Goal: Task Accomplishment & Management: Use online tool/utility

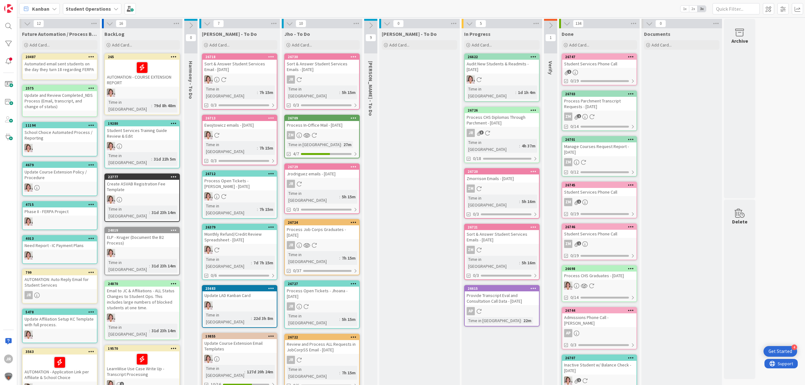
click at [489, 113] on div "Process CHS Diplomas Through Parchment - [DATE]" at bounding box center [502, 120] width 74 height 14
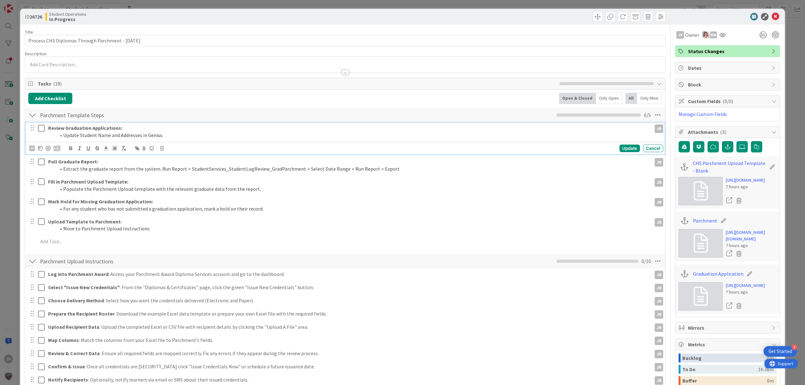
click at [40, 126] on icon at bounding box center [42, 129] width 9 height 8
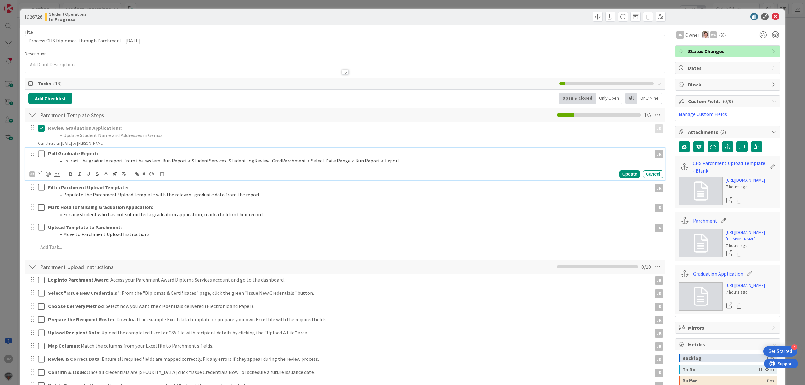
click at [42, 154] on icon at bounding box center [42, 154] width 9 height 8
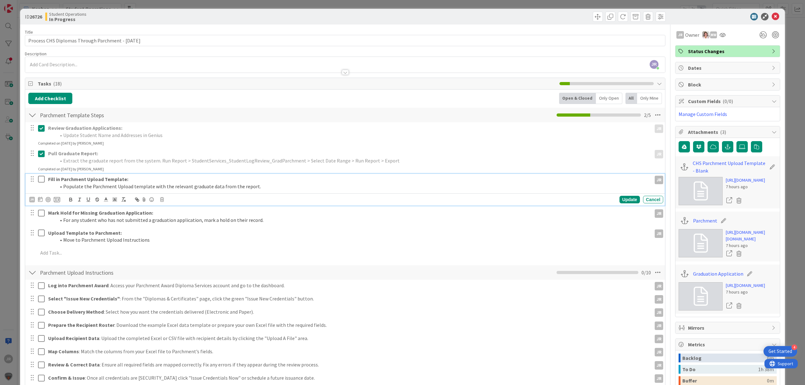
click at [42, 178] on icon at bounding box center [42, 180] width 9 height 8
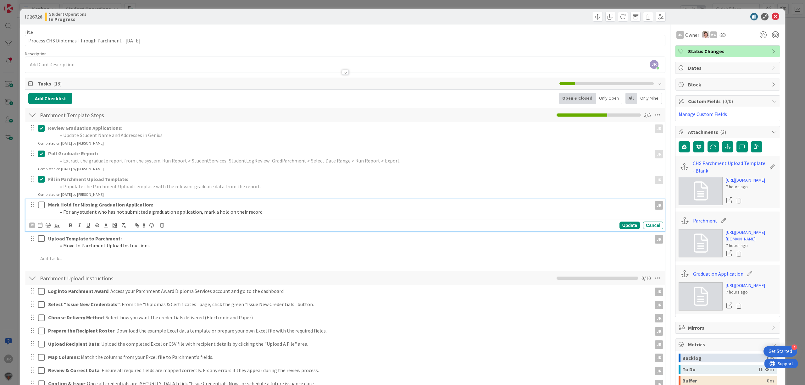
click at [41, 205] on icon at bounding box center [42, 205] width 9 height 8
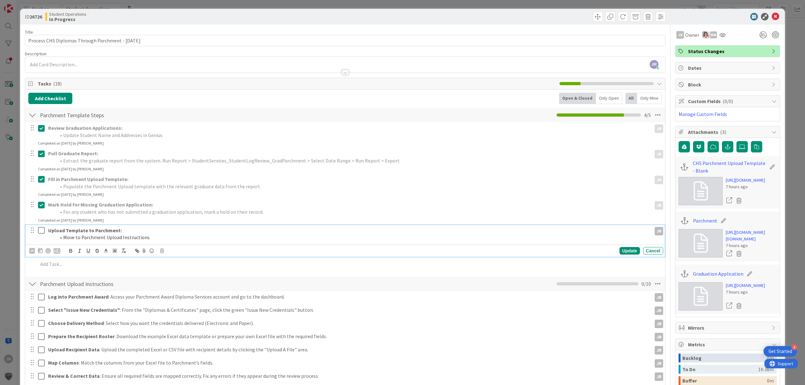
click at [41, 234] on icon at bounding box center [42, 231] width 9 height 8
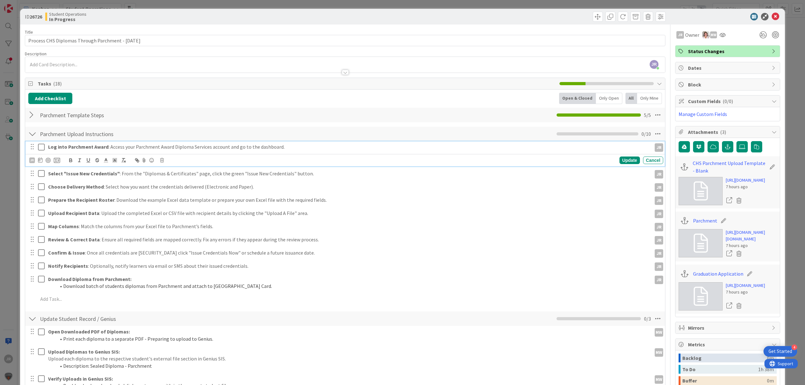
click at [43, 150] on icon at bounding box center [42, 147] width 9 height 8
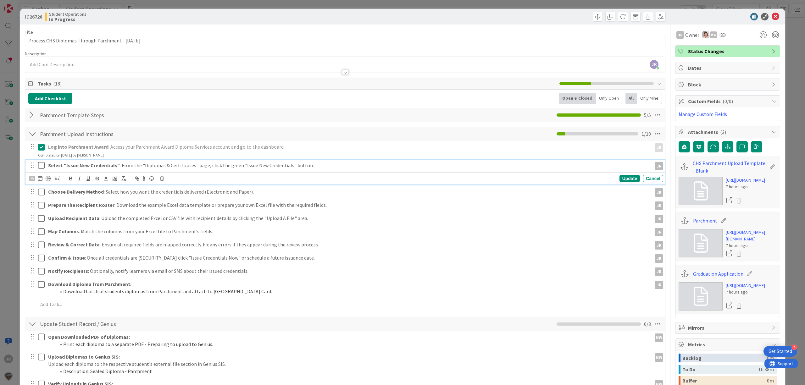
click at [42, 169] on icon at bounding box center [42, 166] width 9 height 8
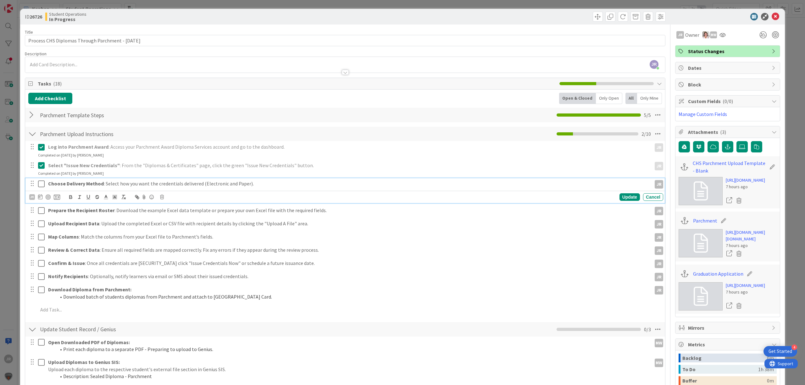
click at [41, 187] on icon at bounding box center [42, 184] width 9 height 8
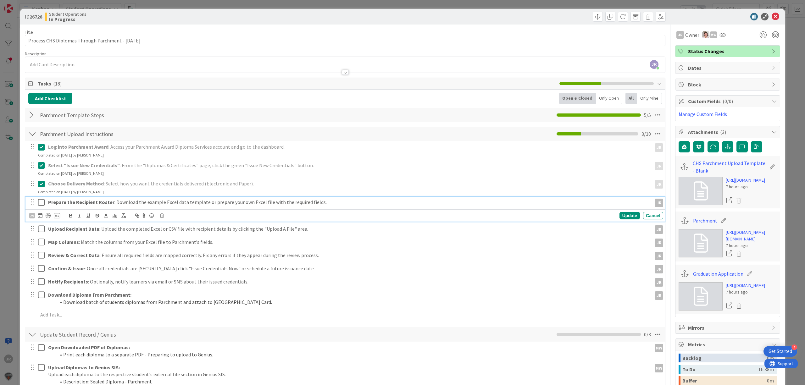
click at [41, 205] on icon at bounding box center [42, 203] width 9 height 8
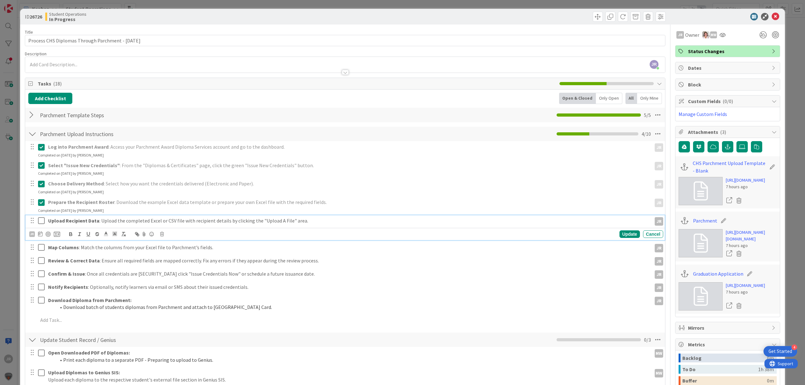
click at [40, 219] on icon at bounding box center [42, 221] width 9 height 8
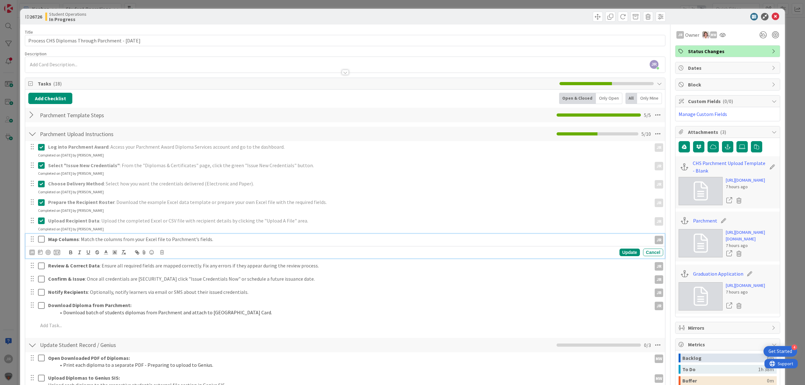
click at [43, 239] on icon at bounding box center [42, 240] width 9 height 8
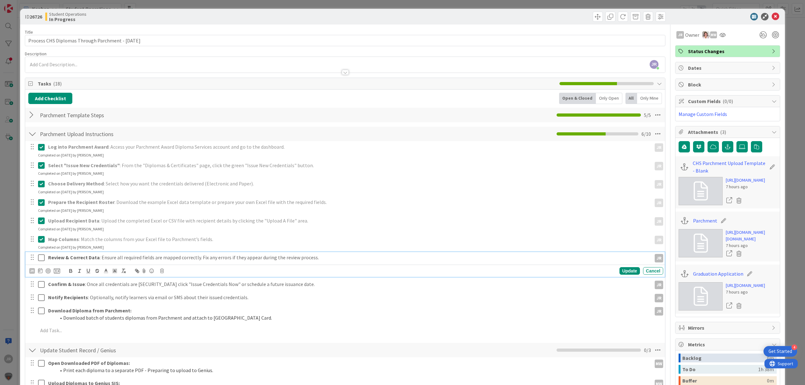
click at [44, 256] on icon at bounding box center [42, 258] width 9 height 8
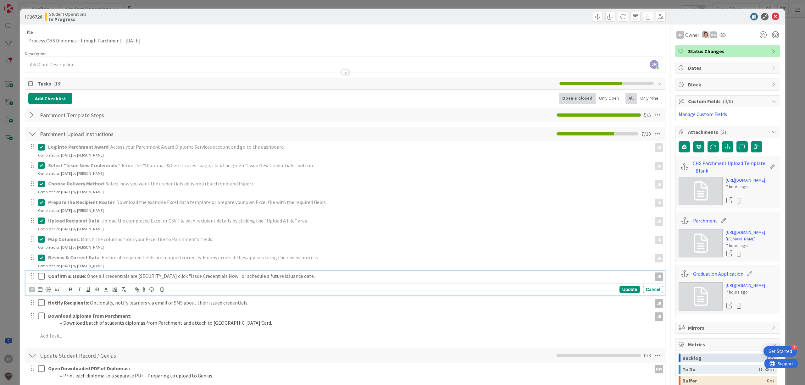
click at [41, 275] on icon at bounding box center [42, 277] width 9 height 8
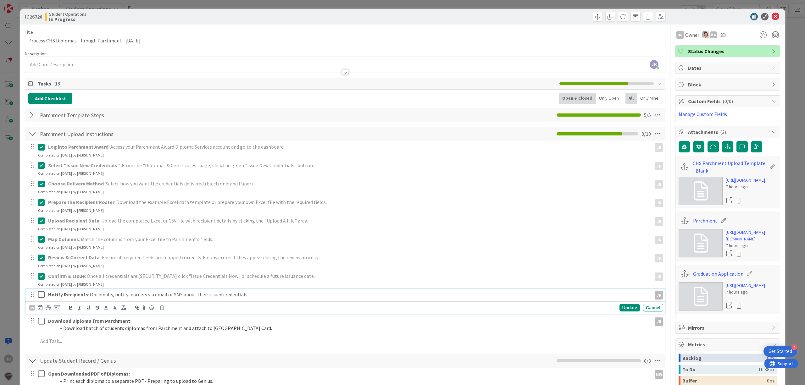
click at [42, 292] on icon at bounding box center [42, 295] width 9 height 8
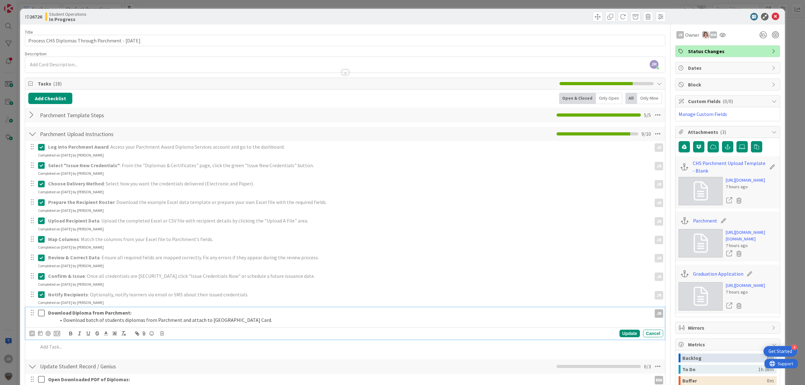
click at [42, 313] on icon at bounding box center [42, 314] width 9 height 8
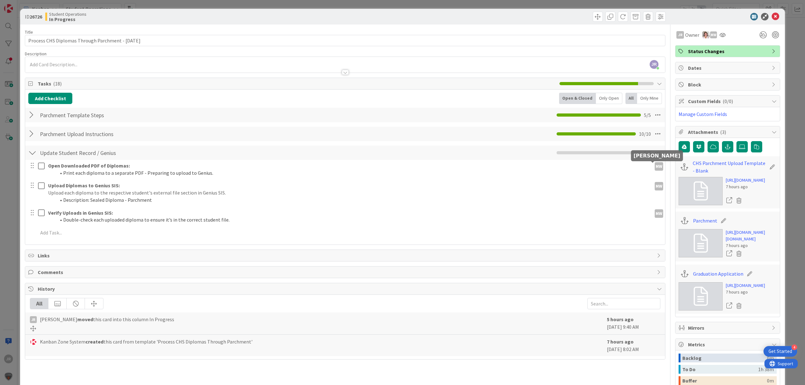
click at [655, 169] on div "MW" at bounding box center [659, 166] width 8 height 8
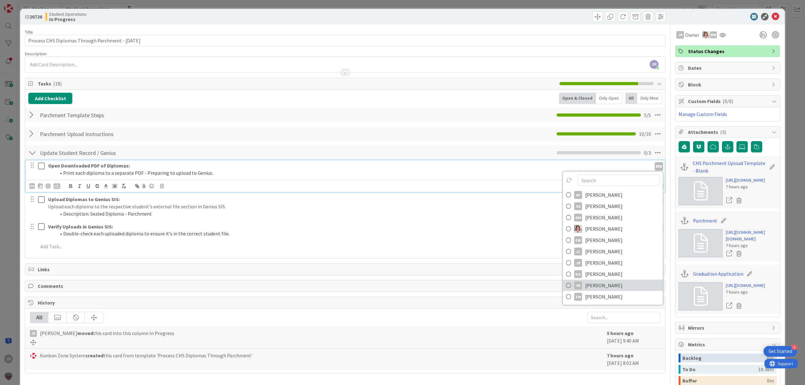
click at [616, 291] on link "YR [PERSON_NAME]" at bounding box center [613, 285] width 100 height 11
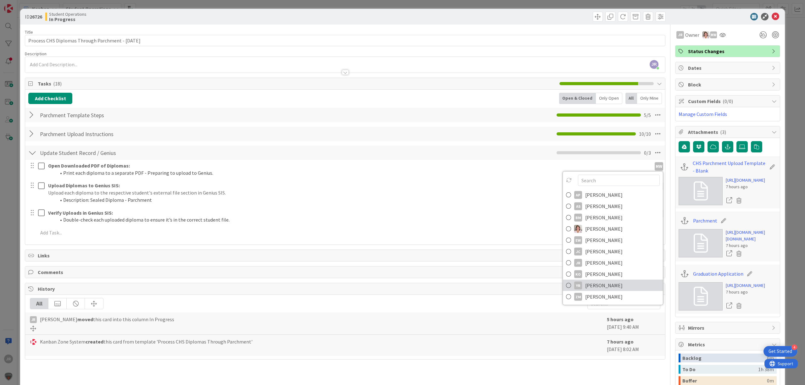
click at [616, 292] on span "History" at bounding box center [346, 289] width 616 height 8
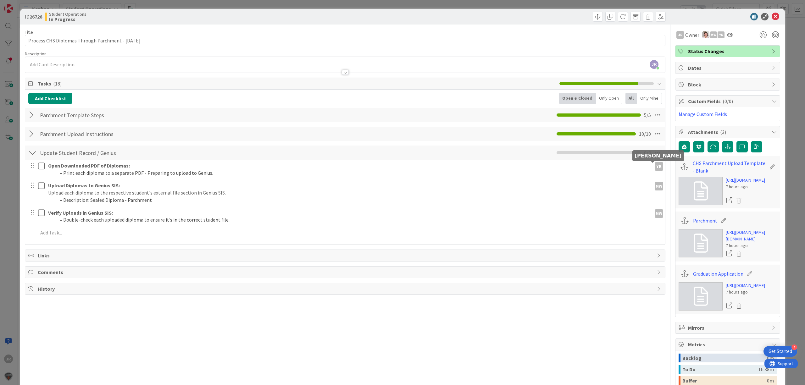
click at [655, 168] on div "YR" at bounding box center [659, 166] width 8 height 8
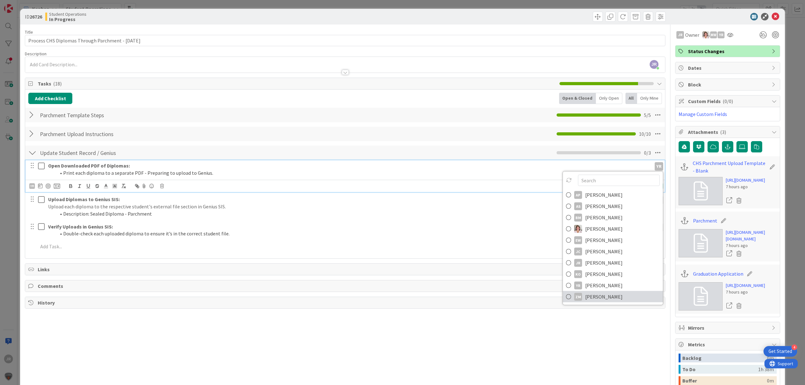
click at [636, 295] on link "ZM [PERSON_NAME]" at bounding box center [613, 296] width 100 height 11
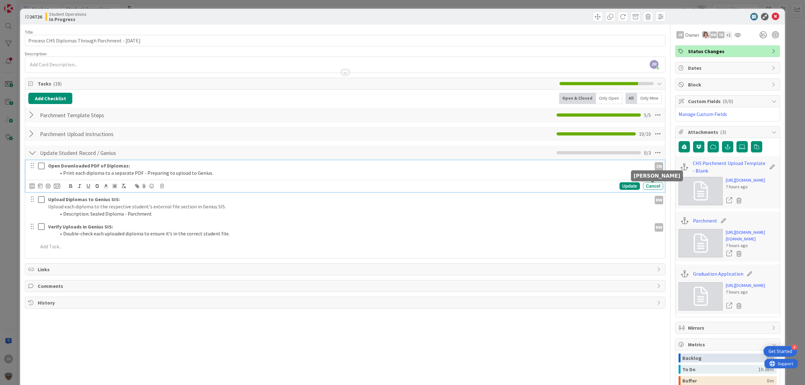
click at [655, 196] on div "MW" at bounding box center [659, 200] width 8 height 8
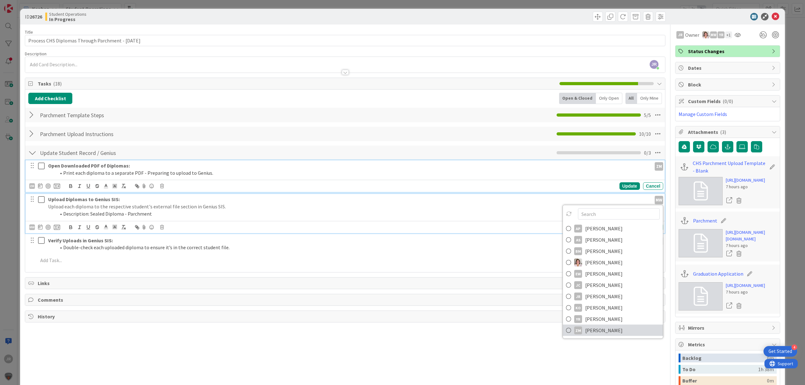
click at [616, 325] on link "ZM [PERSON_NAME]" at bounding box center [613, 330] width 100 height 11
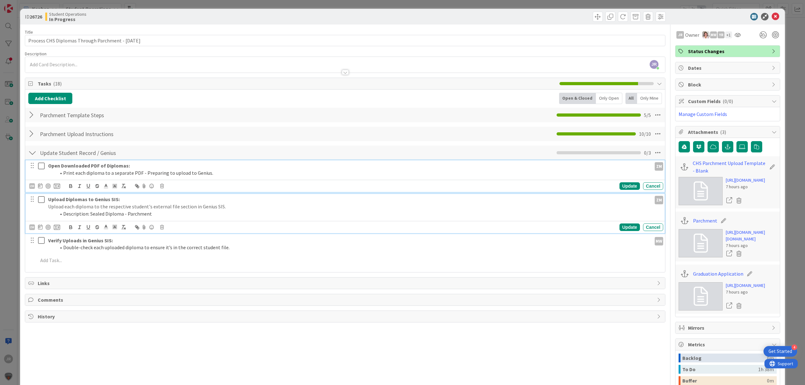
click at [655, 237] on div "MW" at bounding box center [659, 241] width 8 height 8
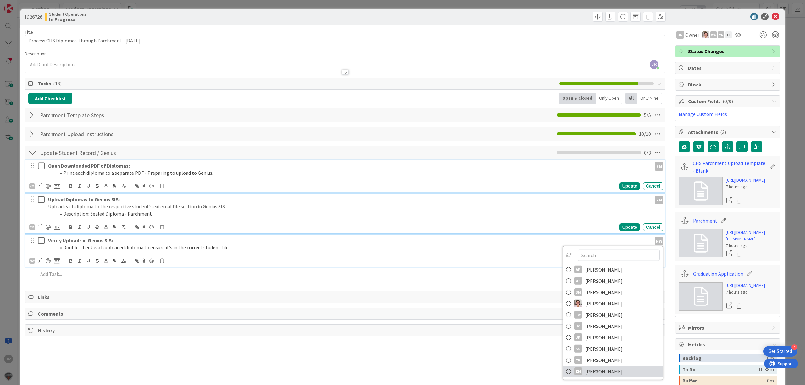
click at [609, 367] on span "[PERSON_NAME]" at bounding box center [603, 371] width 37 height 9
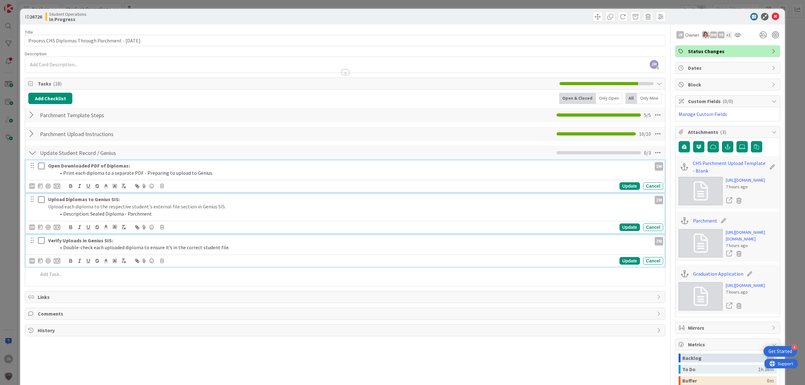
click at [271, 4] on div "ID 26726 Student Operations In Progress Title 51 / 128 Process CHS Diplomas Thr…" at bounding box center [402, 192] width 805 height 385
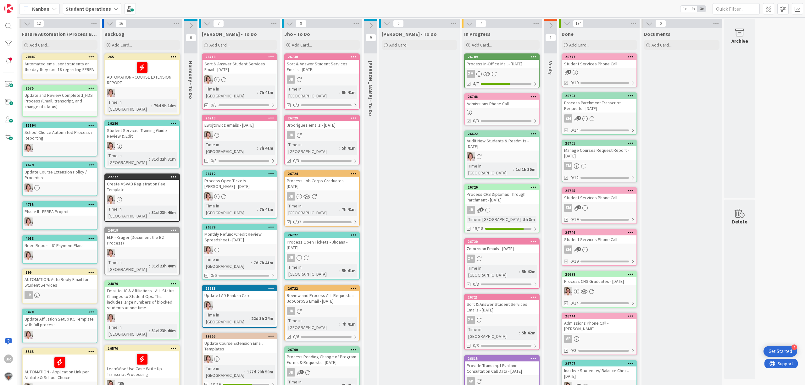
click at [385, 23] on icon at bounding box center [387, 23] width 7 height 7
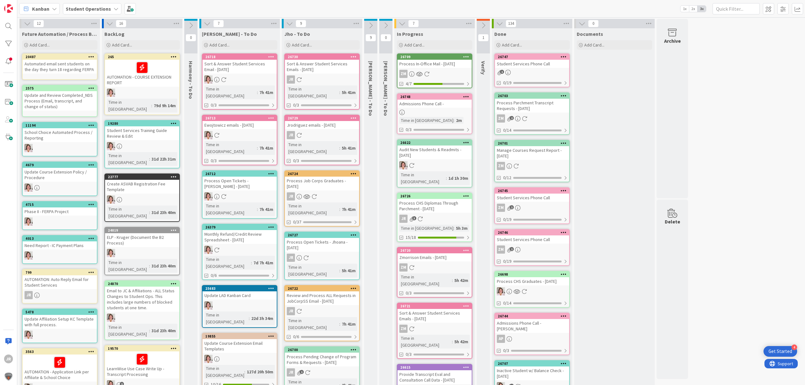
click at [447, 70] on div "ZM" at bounding box center [435, 74] width 74 height 8
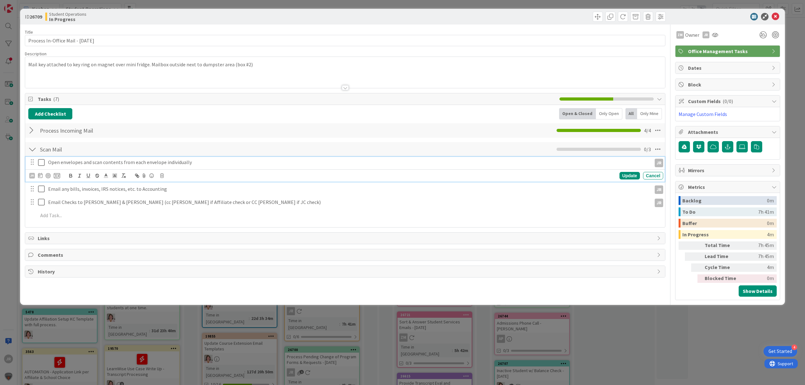
click at [41, 165] on icon at bounding box center [42, 163] width 9 height 8
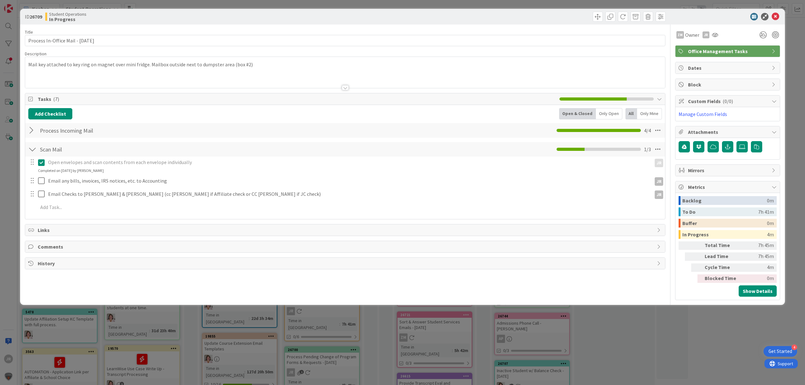
click at [42, 179] on div at bounding box center [37, 181] width 18 height 11
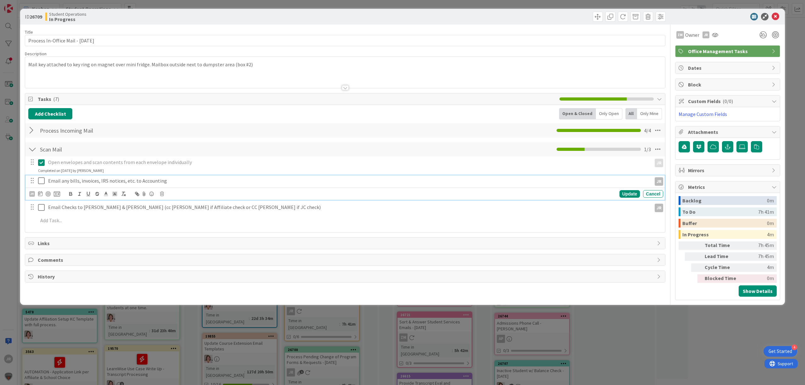
click at [42, 181] on icon at bounding box center [42, 181] width 9 height 8
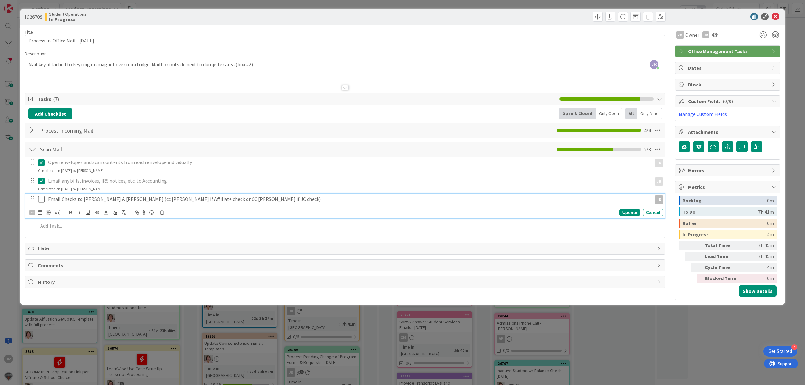
click at [42, 199] on icon at bounding box center [42, 200] width 9 height 8
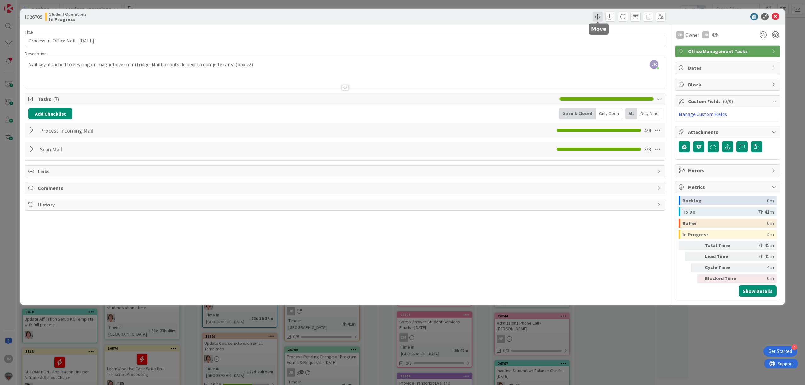
click at [600, 13] on span at bounding box center [598, 17] width 10 height 10
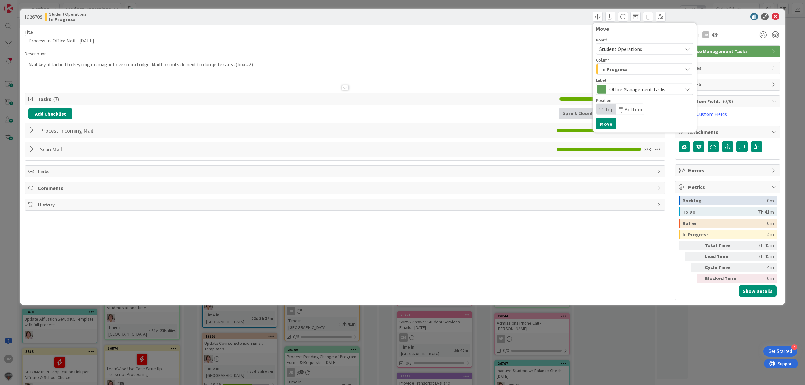
click at [612, 69] on span "In Progress" at bounding box center [614, 69] width 26 height 8
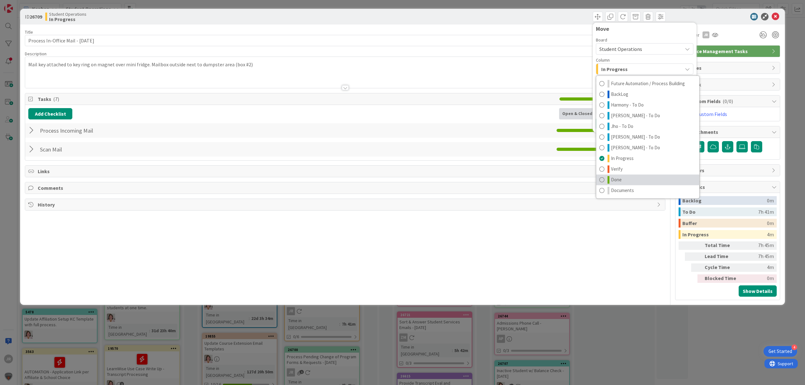
click at [636, 178] on link "Done" at bounding box center [647, 180] width 103 height 11
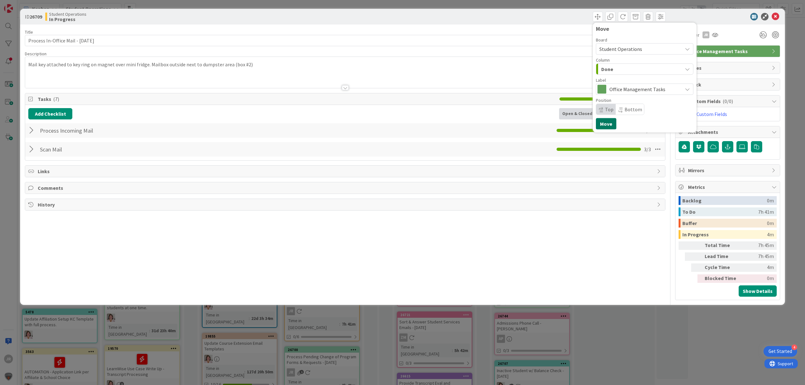
click at [607, 127] on button "Move" at bounding box center [606, 123] width 20 height 11
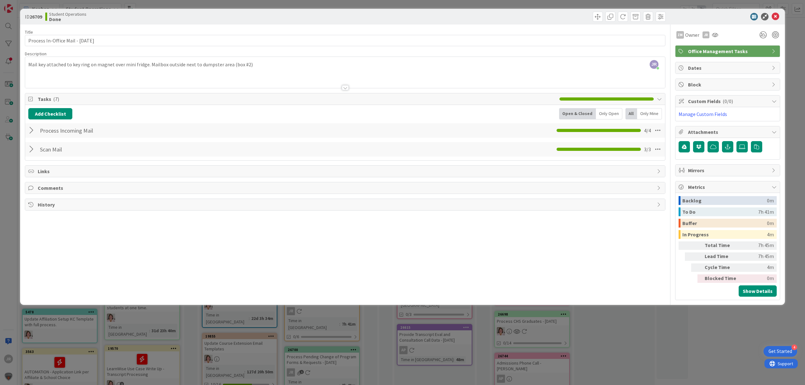
click at [539, 1] on div "ID 26709 Student Operations Done Move Move Title 35 / 128 Process In-Office Mai…" at bounding box center [402, 192] width 805 height 385
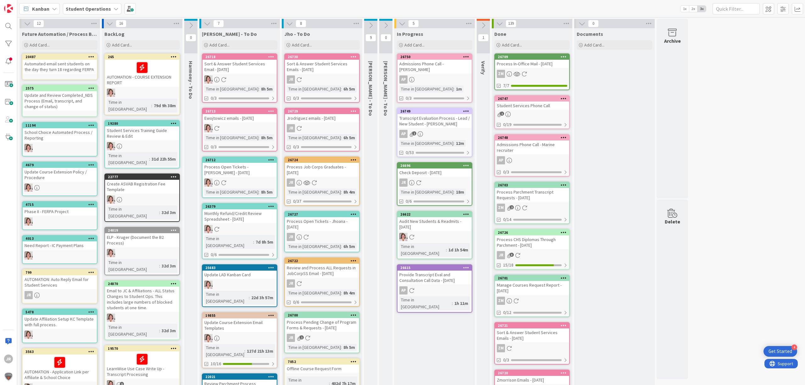
click at [437, 10] on div "Kanban Student Operations 1x 2x 3x" at bounding box center [411, 8] width 788 height 17
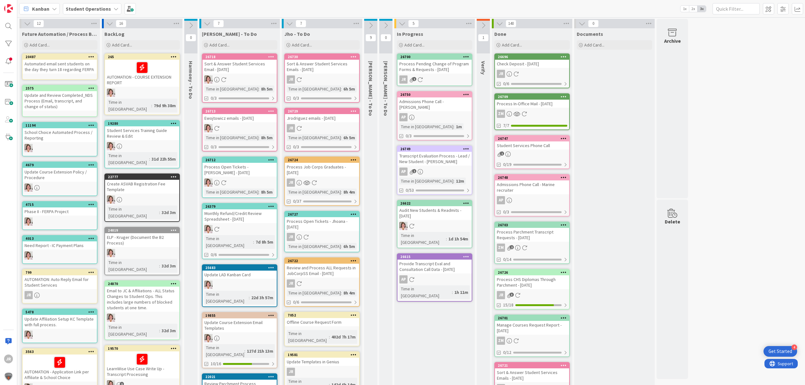
click at [440, 68] on div "Process Pending Change of Program Forms & Requests - [DATE]" at bounding box center [435, 67] width 74 height 14
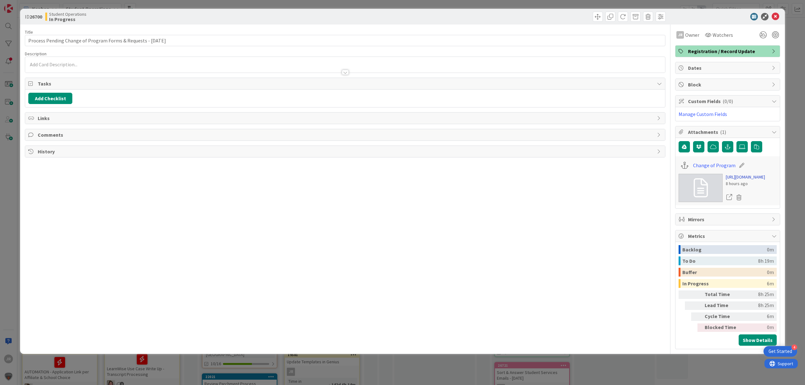
click at [744, 181] on link "[URL][DOMAIN_NAME]" at bounding box center [745, 177] width 39 height 7
click at [593, 17] on span at bounding box center [598, 17] width 10 height 10
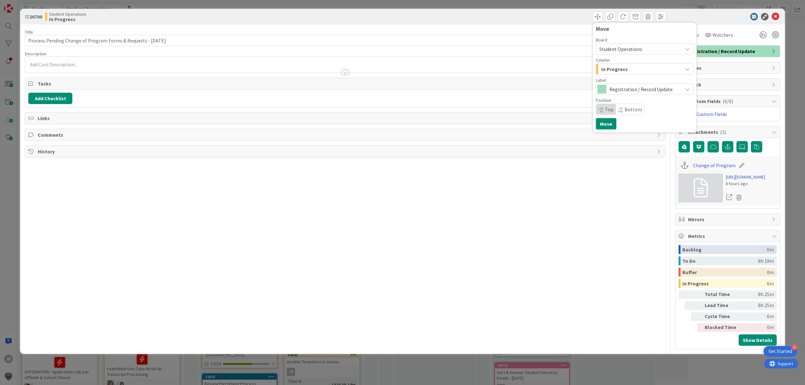
click at [601, 69] on span "In Progress" at bounding box center [614, 69] width 26 height 8
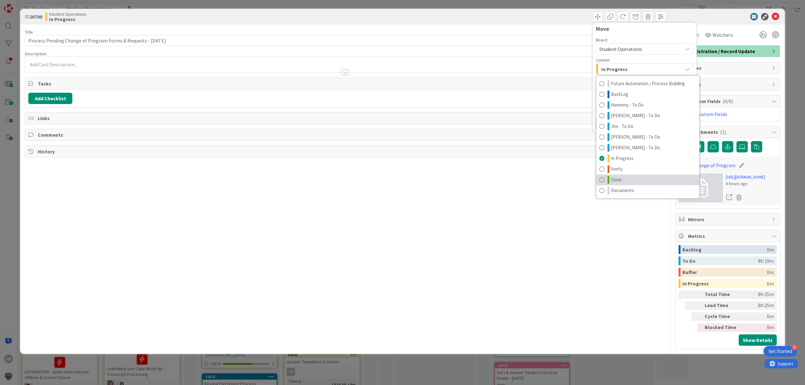
click at [617, 175] on link "Done" at bounding box center [647, 180] width 103 height 11
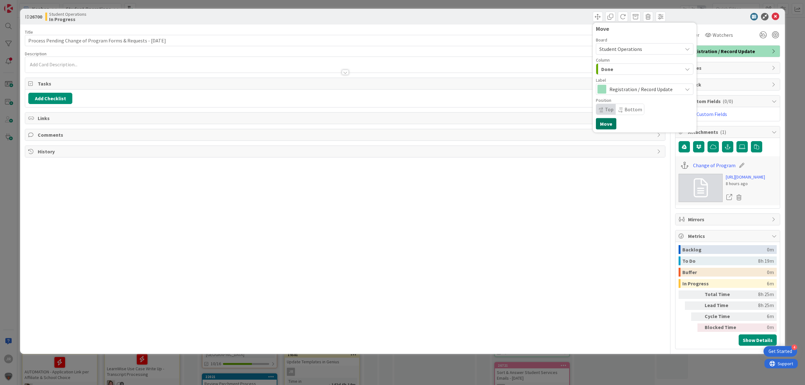
click at [603, 120] on button "Move" at bounding box center [606, 123] width 20 height 11
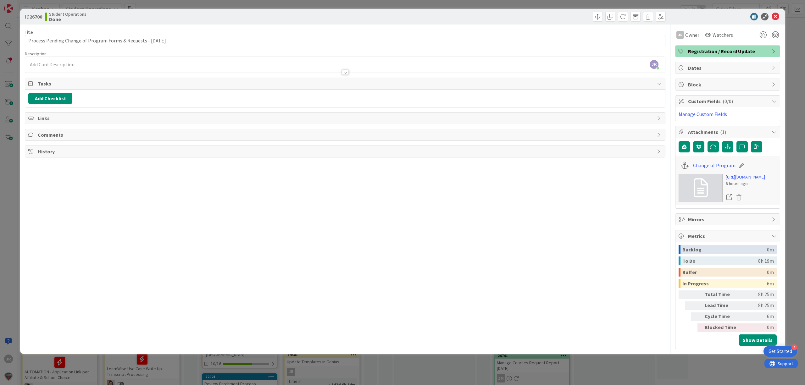
click at [532, 2] on div "ID 26700 Student Operations Done Move Move Title 63 / 128 Process Pending Chang…" at bounding box center [402, 192] width 805 height 385
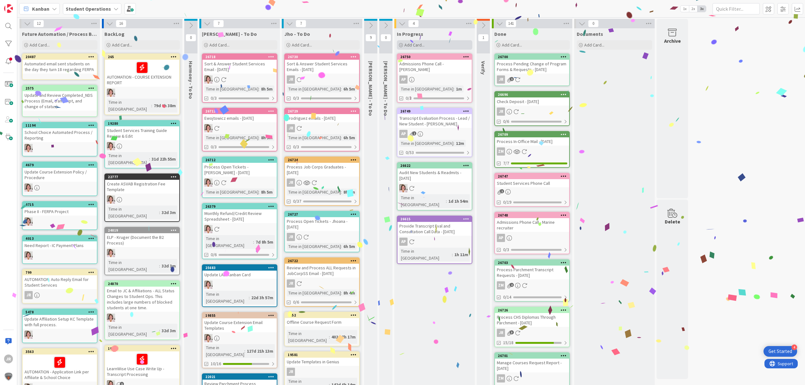
click at [457, 45] on div "Add Card..." at bounding box center [435, 44] width 76 height 9
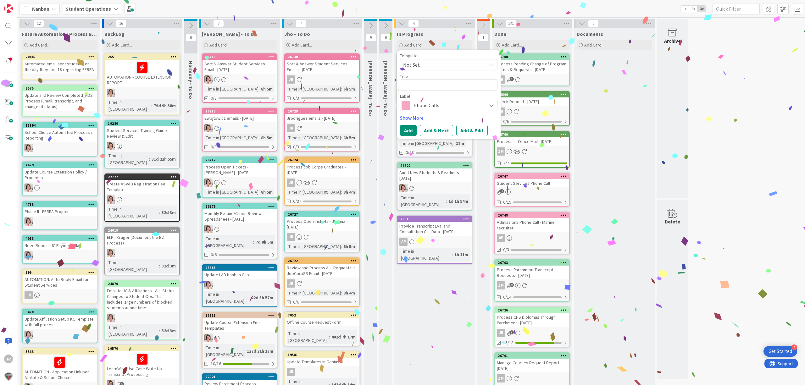
click at [455, 66] on span "Not Set" at bounding box center [442, 65] width 79 height 8
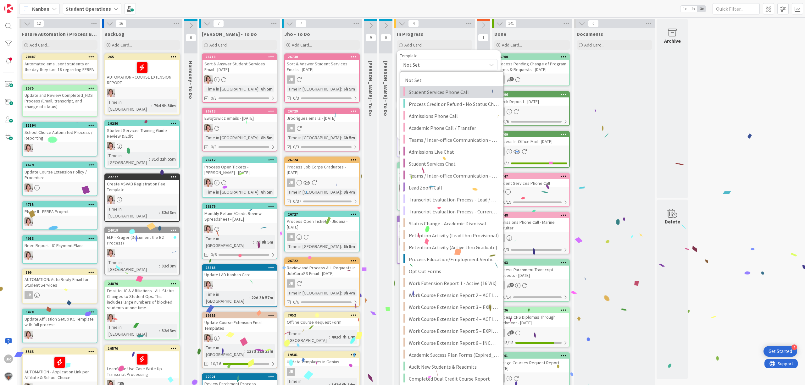
click at [452, 91] on span "Student Services Phone Call" at bounding box center [454, 92] width 90 height 8
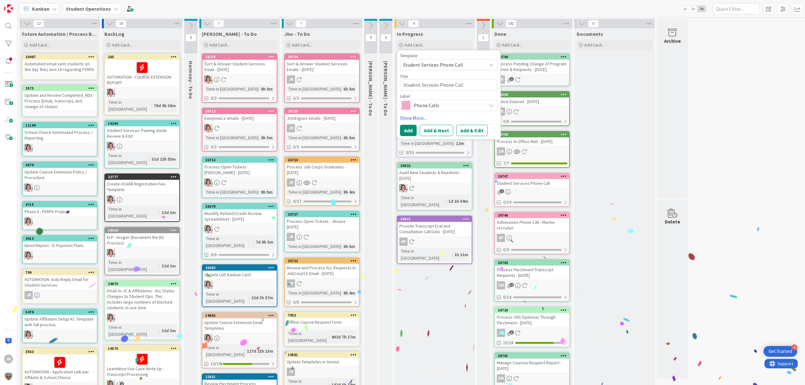
type textarea "x"
type textarea "Student Services Phone Call"
click at [481, 126] on button "Add & Edit" at bounding box center [471, 130] width 31 height 11
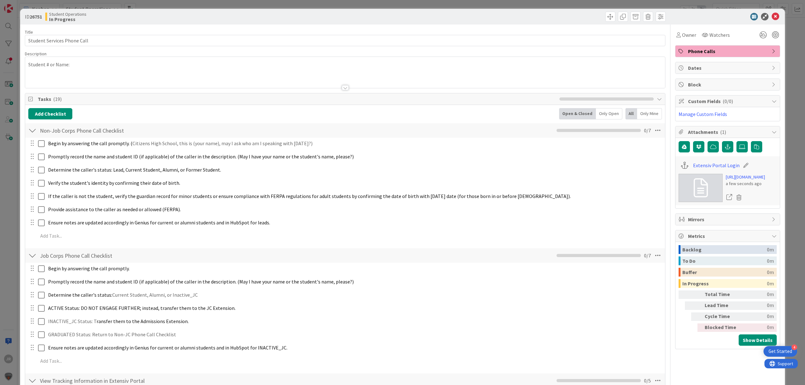
click at [102, 68] on div "Student # or Name:" at bounding box center [345, 72] width 640 height 31
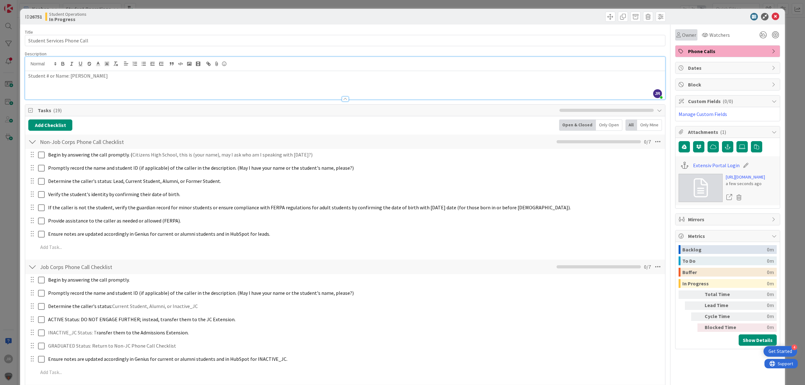
click at [682, 35] on span "Owner" at bounding box center [689, 35] width 14 height 8
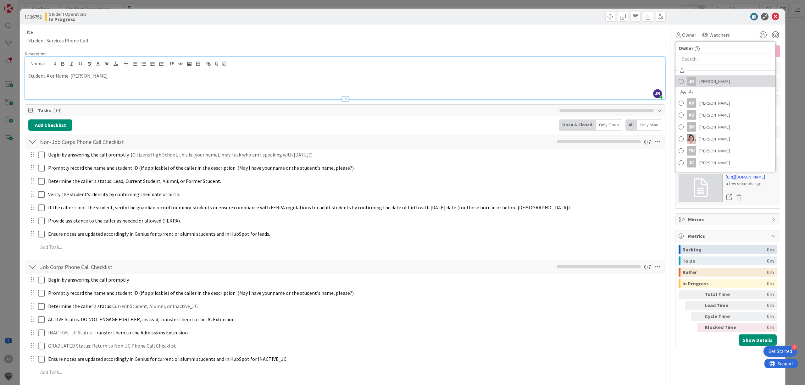
drag, startPoint x: 686, startPoint y: 83, endPoint x: 681, endPoint y: 82, distance: 4.8
click at [687, 83] on div "JR" at bounding box center [691, 81] width 9 height 9
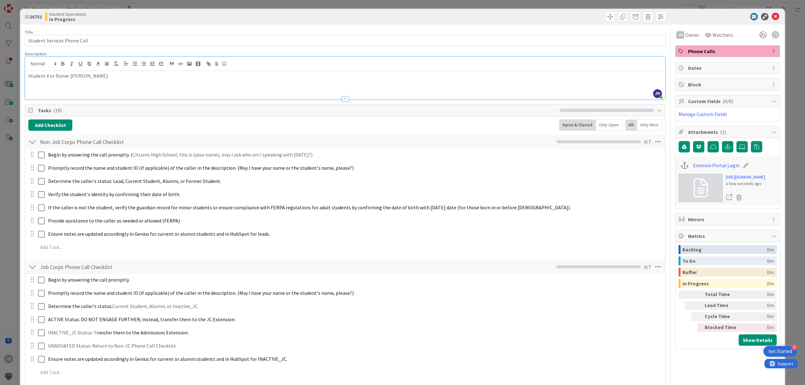
drag, startPoint x: 171, startPoint y: 77, endPoint x: 71, endPoint y: 82, distance: 100.5
click at [71, 82] on div "Student # or Name: [PERSON_NAME]" at bounding box center [345, 85] width 640 height 28
click at [113, 42] on input "Student Services Phone Call" at bounding box center [345, 40] width 641 height 11
paste input "[PERSON_NAME]"
type input "Student Services Phone Call - [PERSON_NAME] (JC)"
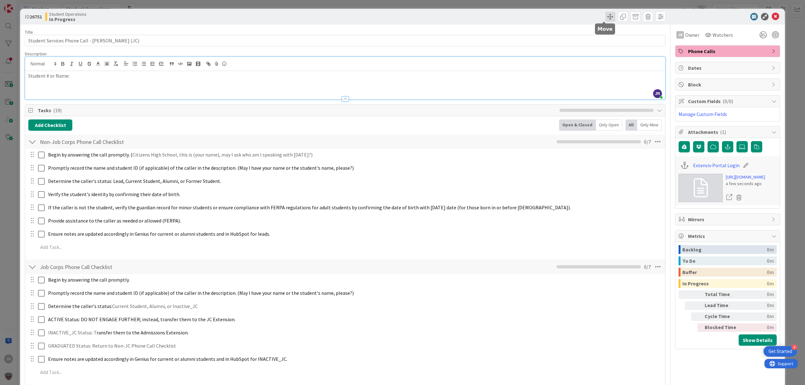
click at [606, 13] on span at bounding box center [611, 17] width 10 height 10
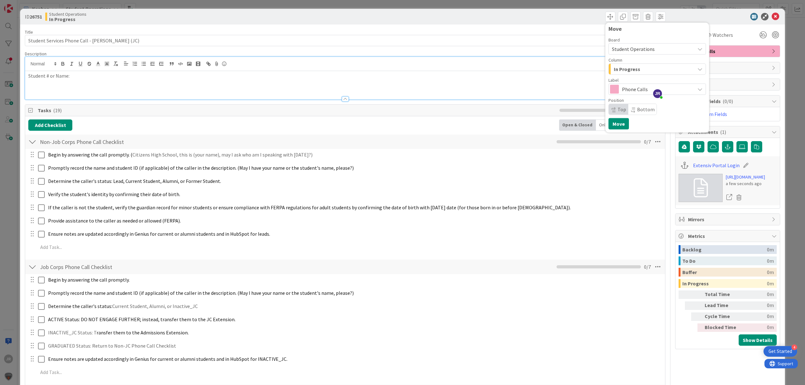
click at [613, 73] on div "In Progress" at bounding box center [654, 69] width 83 height 10
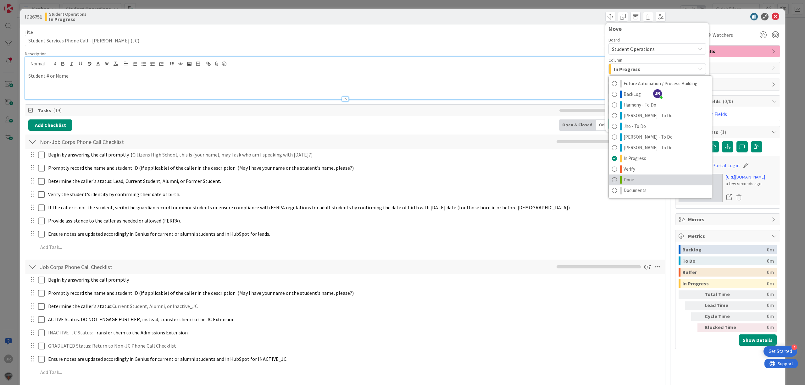
click at [627, 176] on span "Done" at bounding box center [629, 180] width 11 height 8
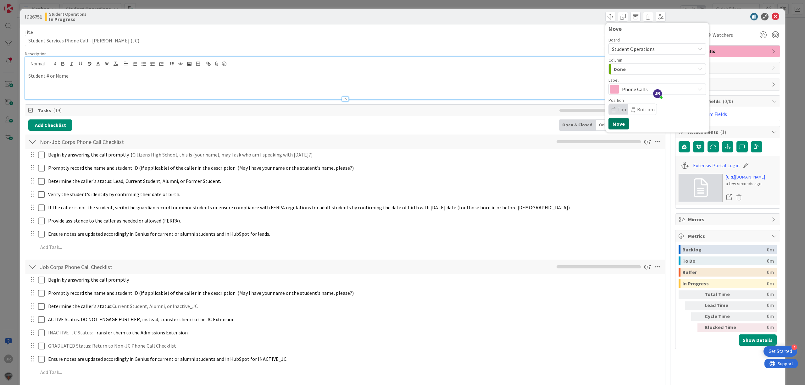
click at [613, 126] on button "Move" at bounding box center [619, 123] width 20 height 11
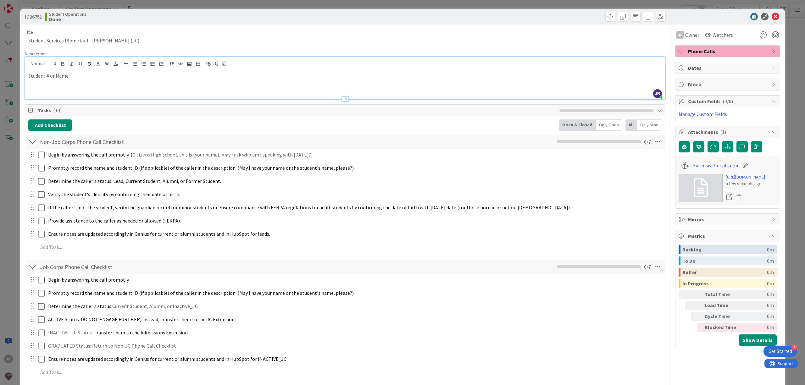
click at [522, 5] on div "ID 26751 Student Operations Done Move Move Title 51 / 128 Student Services Phon…" at bounding box center [402, 192] width 805 height 385
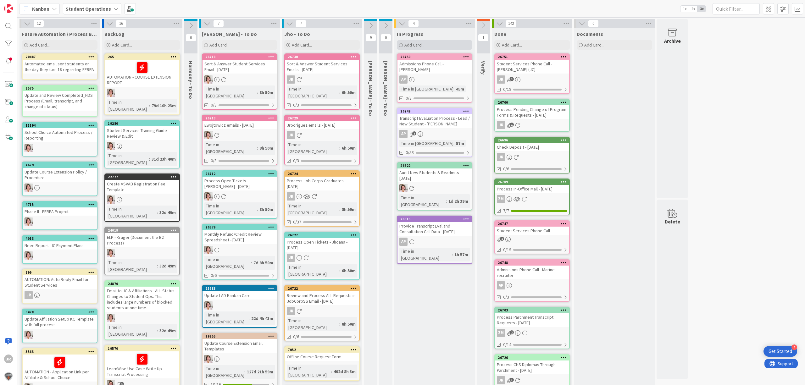
click at [422, 47] on span "Add Card..." at bounding box center [415, 45] width 20 height 6
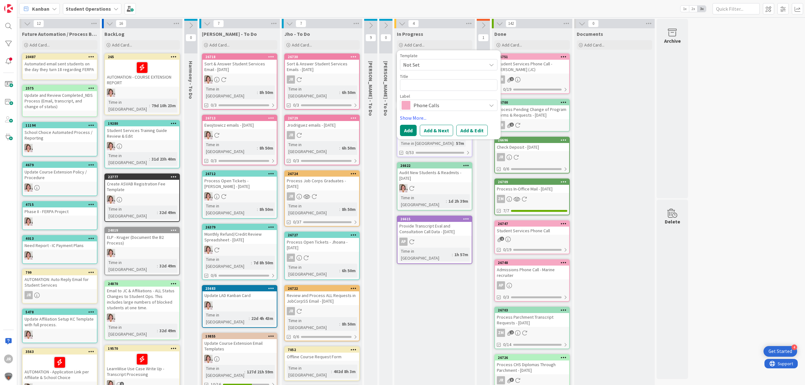
click at [429, 64] on span "Not Set" at bounding box center [442, 65] width 79 height 8
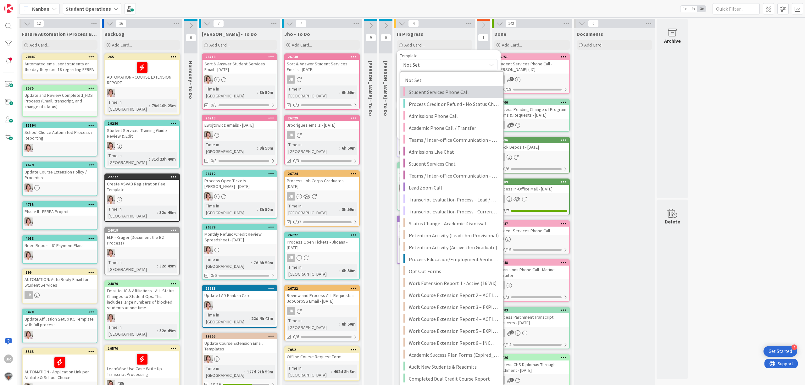
click at [437, 93] on span "Student Services Phone Call" at bounding box center [454, 92] width 90 height 8
type textarea "x"
type textarea "Student Services Phone Call"
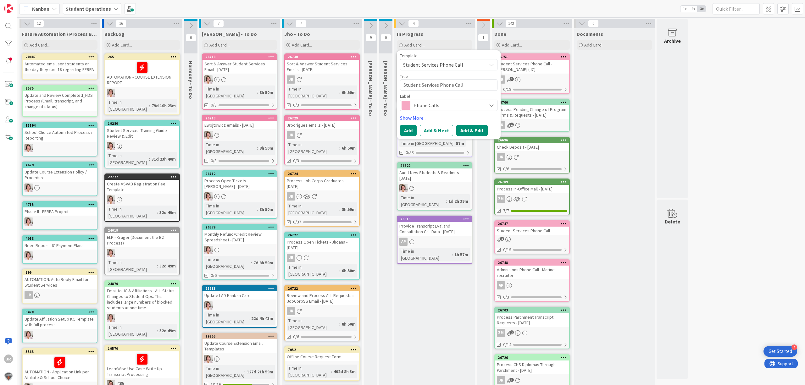
click at [467, 131] on button "Add & Edit" at bounding box center [471, 130] width 31 height 11
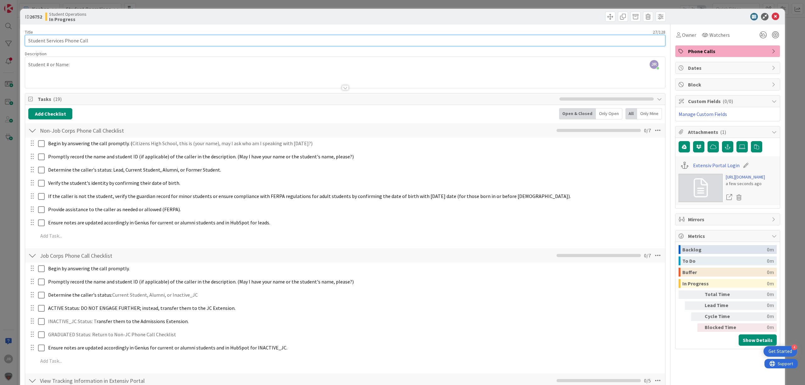
click at [143, 41] on input "Student Services Phone Call" at bounding box center [345, 40] width 641 height 11
click at [168, 37] on input "Student Services Phone Call - [PERSON_NAME] (outgoi" at bounding box center [345, 40] width 641 height 11
type input "Student Services Phone Call - [PERSON_NAME] (outgoing)"
click at [171, 59] on div "JR [PERSON_NAME] joined 6 m ago Student # or Name:" at bounding box center [345, 72] width 640 height 31
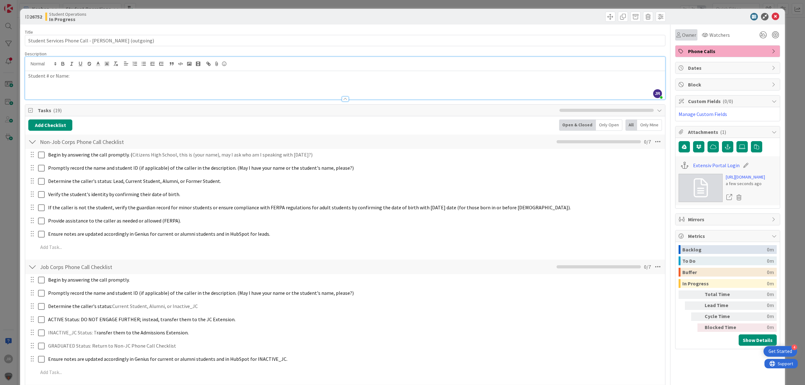
click at [682, 31] on span "Owner" at bounding box center [689, 35] width 14 height 8
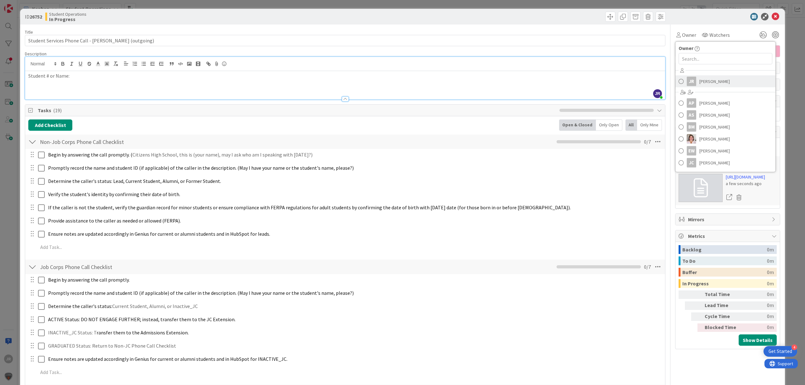
click at [700, 81] on span "[PERSON_NAME]" at bounding box center [715, 81] width 31 height 9
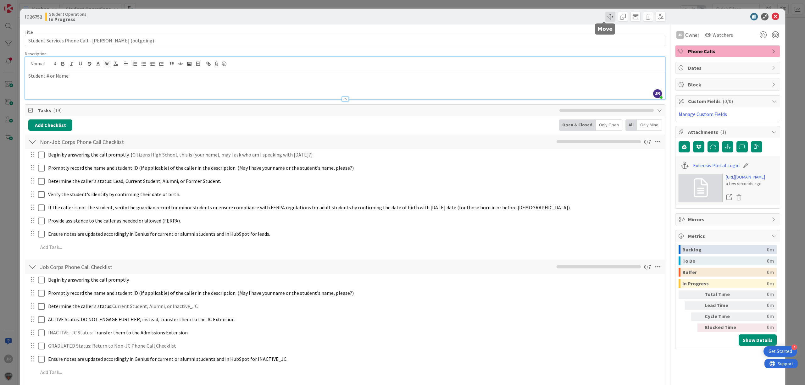
click at [606, 19] on span at bounding box center [611, 17] width 10 height 10
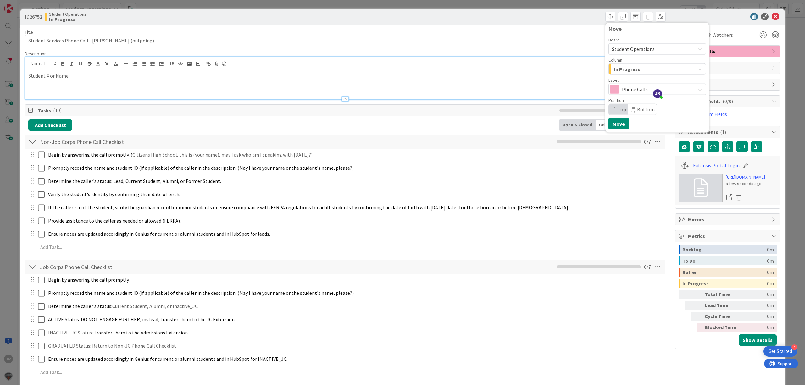
click at [614, 71] on span "In Progress" at bounding box center [627, 69] width 26 height 8
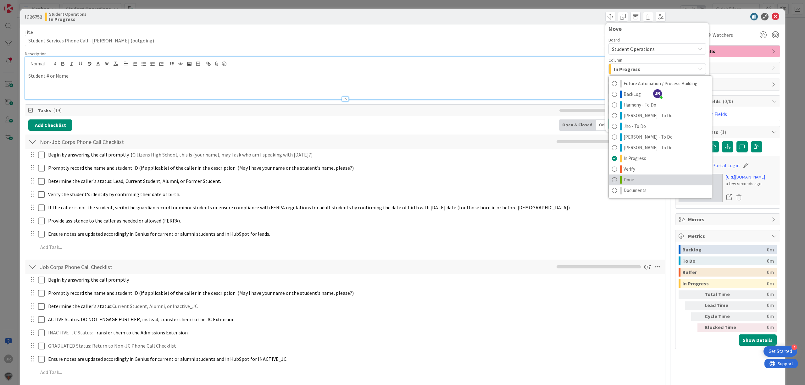
click at [630, 176] on link "Done" at bounding box center [660, 180] width 103 height 11
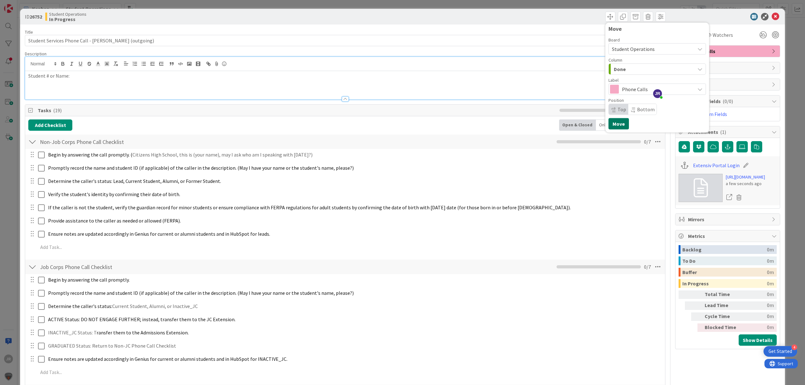
click at [613, 124] on button "Move" at bounding box center [619, 123] width 20 height 11
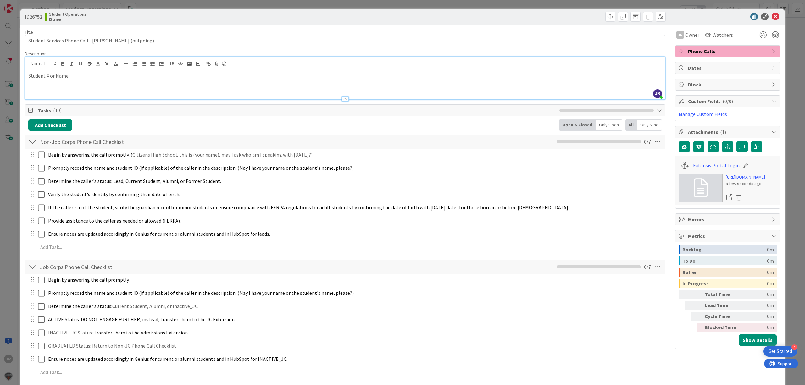
drag, startPoint x: 338, startPoint y: 4, endPoint x: 452, endPoint y: 31, distance: 117.2
click at [338, 4] on div "ID 26752 Student Operations Done Move Move Title 54 / 128 Student Services Phon…" at bounding box center [402, 192] width 805 height 385
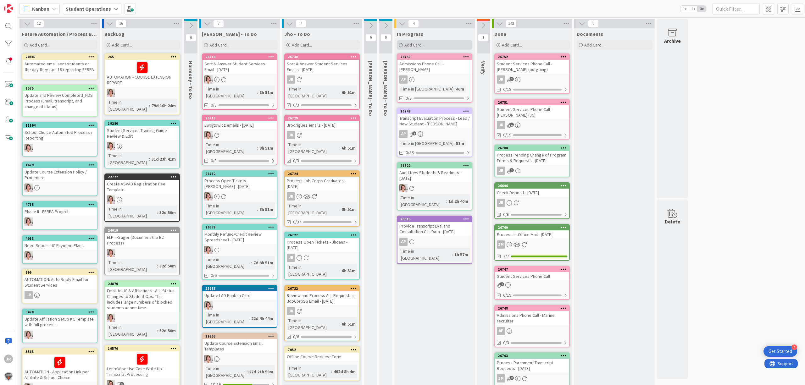
click at [439, 43] on div "Add Card..." at bounding box center [435, 44] width 76 height 9
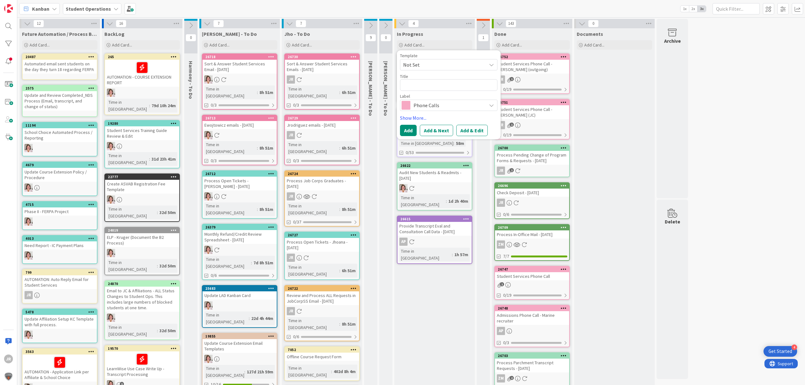
click at [439, 65] on span "Not Set" at bounding box center [442, 65] width 79 height 8
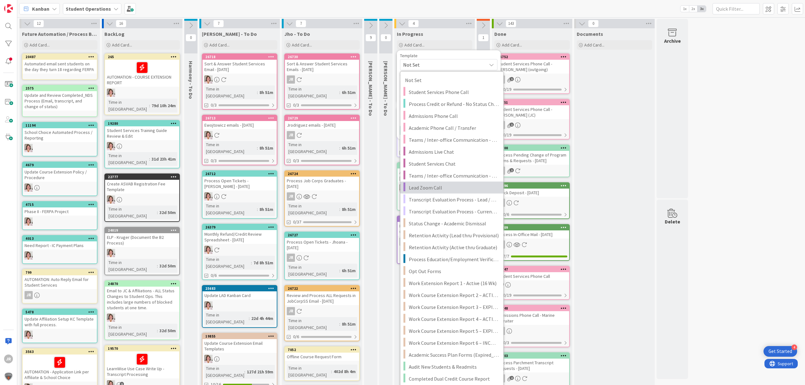
click at [463, 189] on span "Lead Zoom Call" at bounding box center [454, 188] width 90 height 8
type textarea "x"
type textarea "Lead Zoom Call"
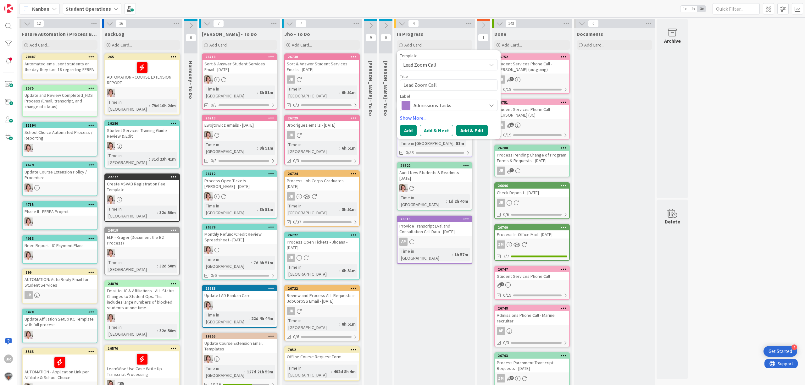
click at [466, 129] on button "Add & Edit" at bounding box center [471, 130] width 31 height 11
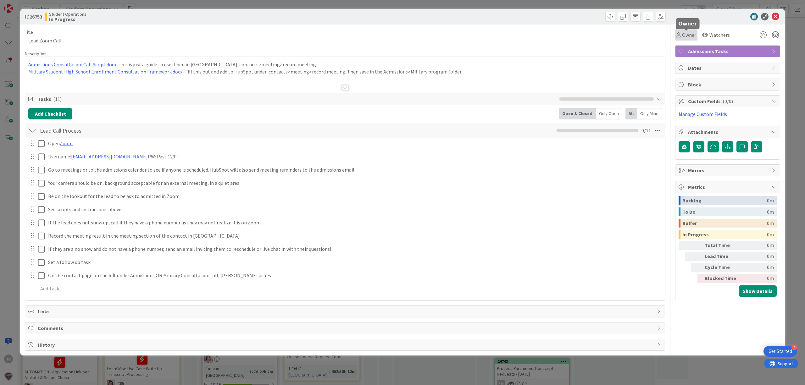
click at [687, 34] on span "Owner" at bounding box center [689, 35] width 14 height 8
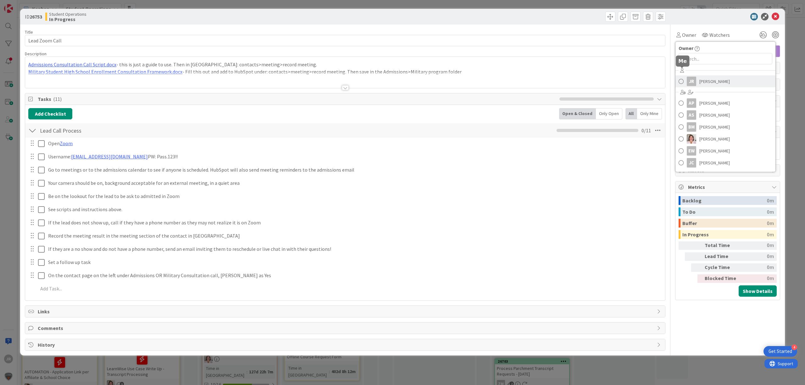
click at [684, 82] on span at bounding box center [681, 81] width 5 height 9
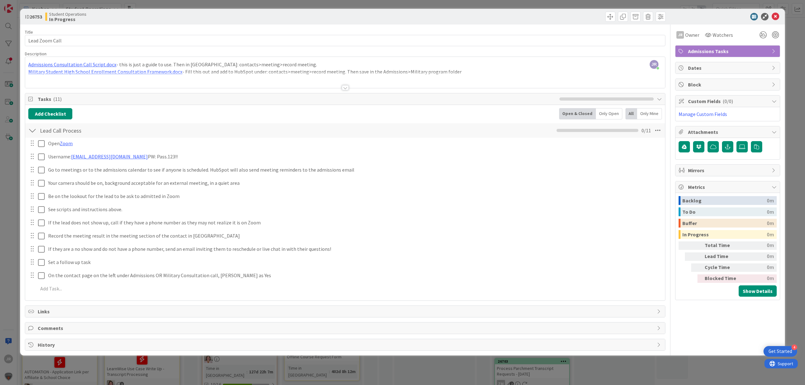
click at [229, 6] on div "ID 26753 Student Operations In Progress Title 14 / 128 Lead Zoom Call Descripti…" at bounding box center [402, 192] width 805 height 385
